Goal: Task Accomplishment & Management: Manage account settings

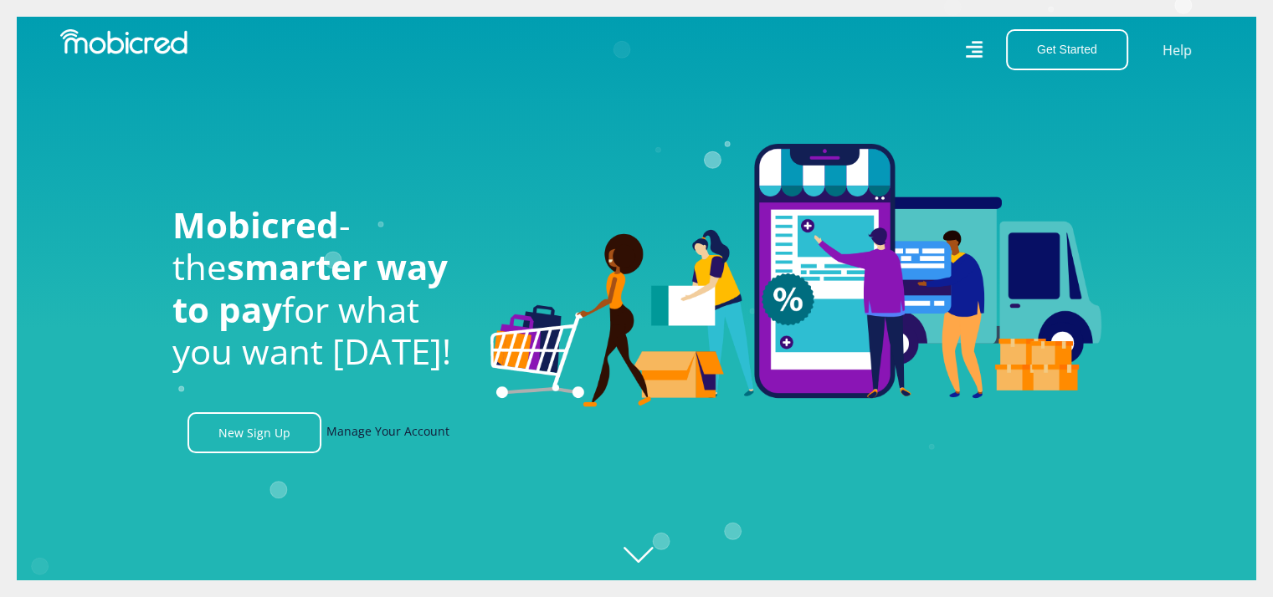
click at [403, 433] on link "Manage Your Account" at bounding box center [387, 433] width 123 height 41
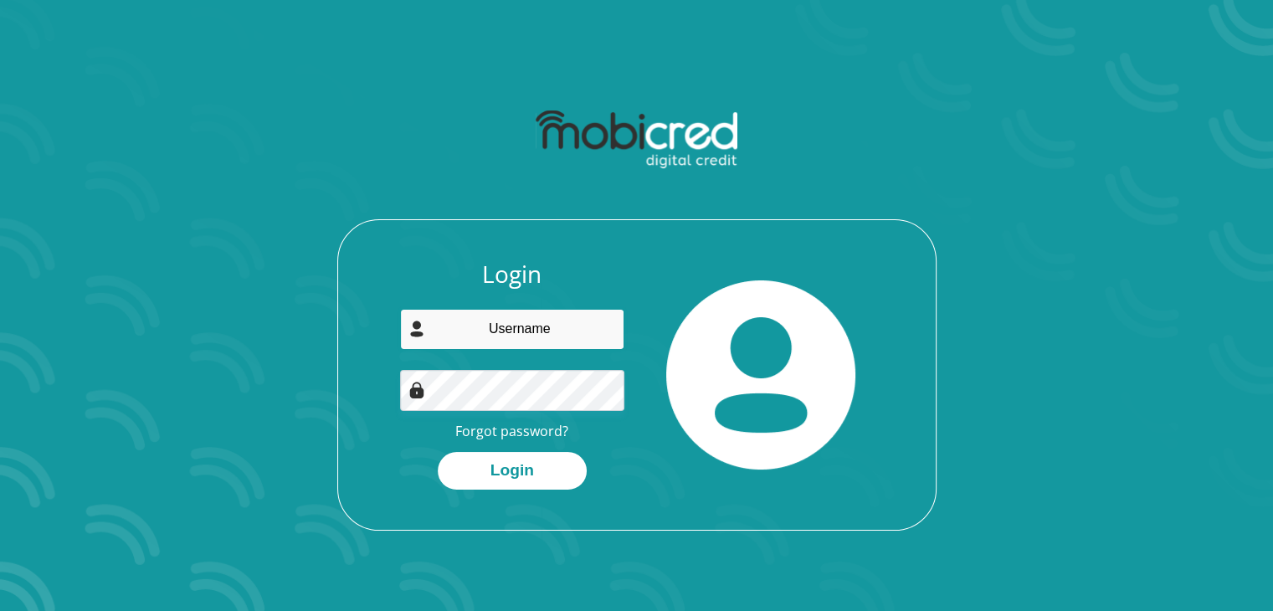
click at [507, 310] on input "email" at bounding box center [512, 329] width 224 height 41
click at [572, 327] on input "email" at bounding box center [512, 329] width 224 height 41
type input "[EMAIL_ADDRESS][DOMAIN_NAME]"
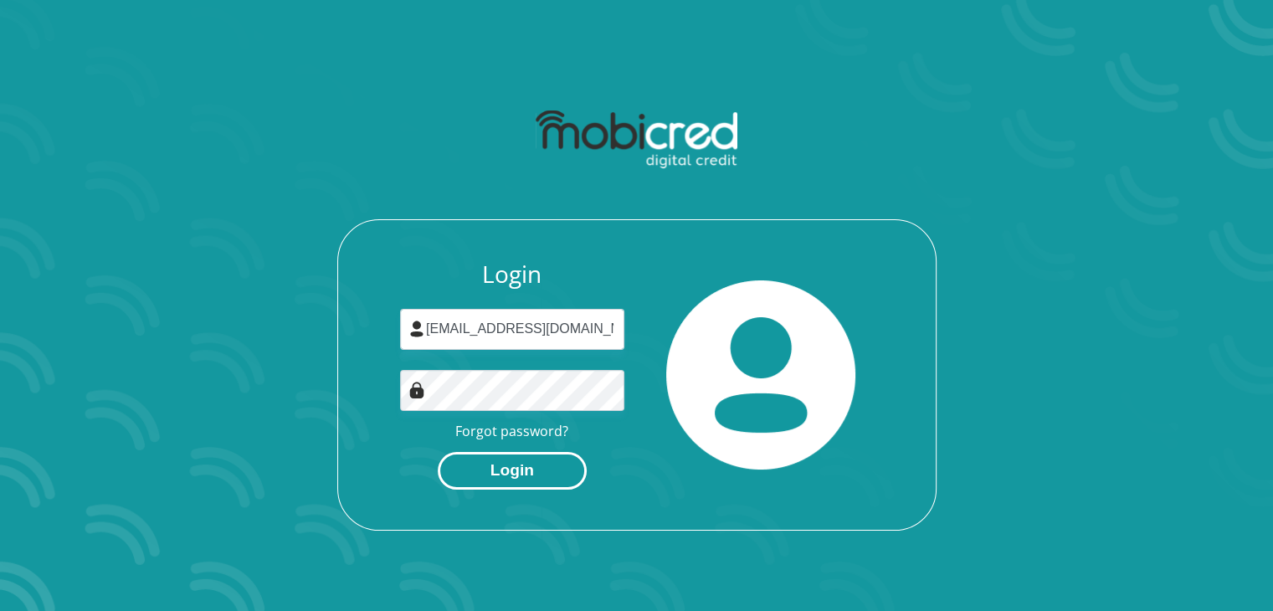
click at [505, 466] on button "Login" at bounding box center [512, 471] width 149 height 38
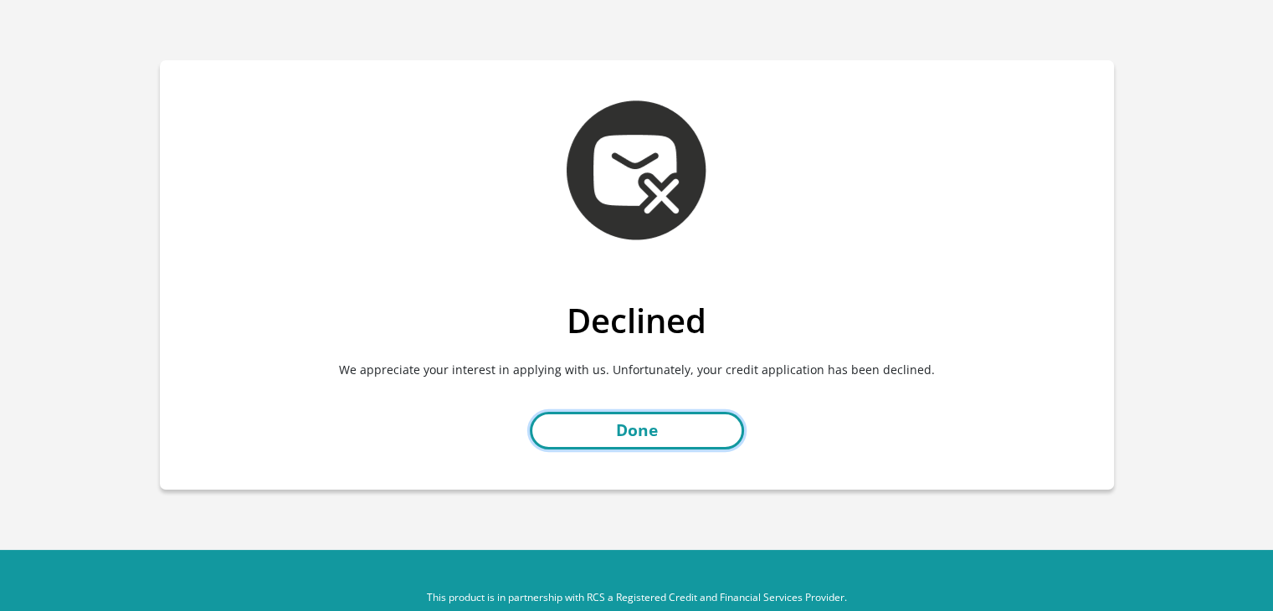
click at [643, 439] on link "Done" at bounding box center [637, 431] width 214 height 38
